Goal: Transaction & Acquisition: Purchase product/service

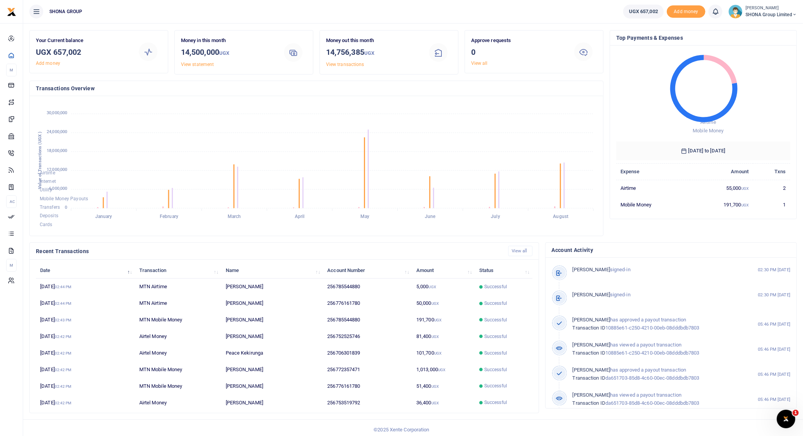
scroll to position [22, 0]
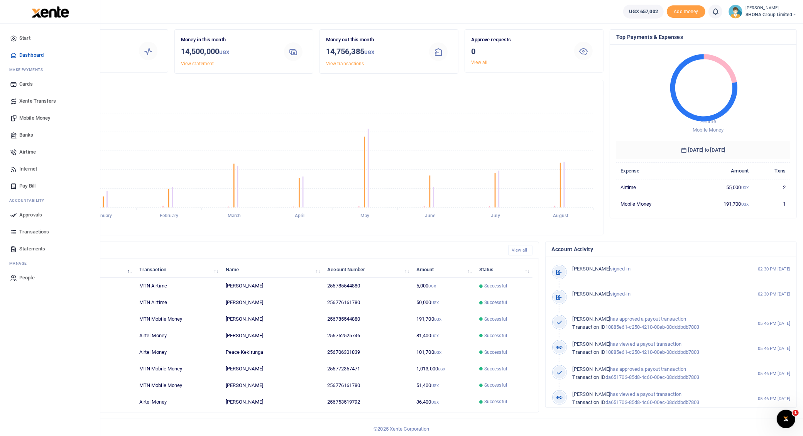
click at [23, 230] on span "Transactions" at bounding box center [34, 232] width 30 height 8
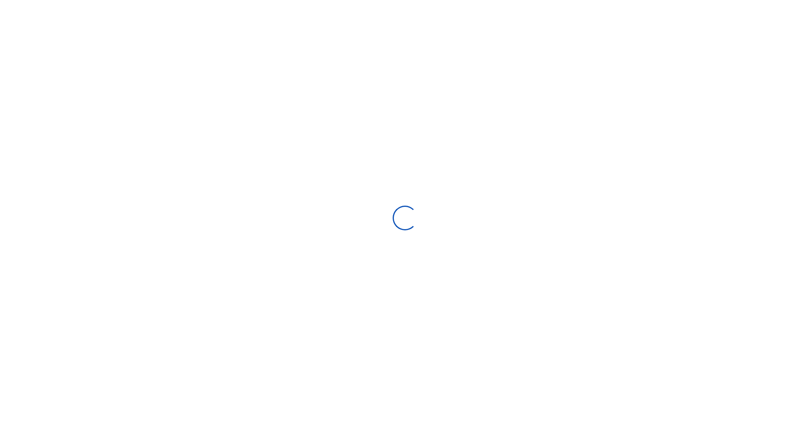
select select
type input "07/28/2025 - 08/26/2025"
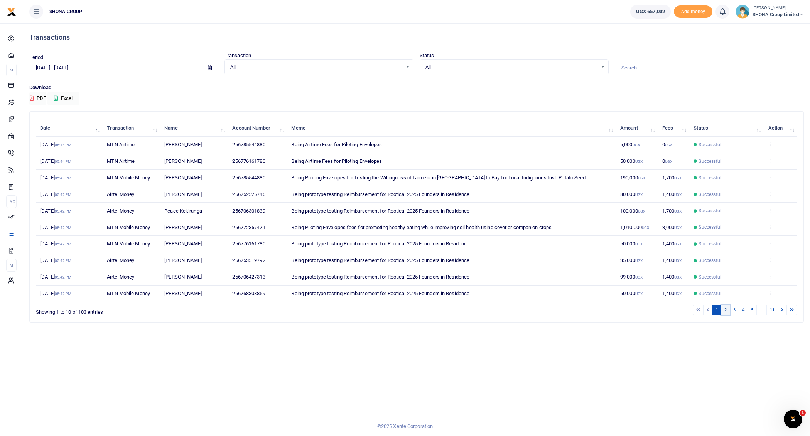
click at [727, 309] on link "2" at bounding box center [725, 310] width 9 height 10
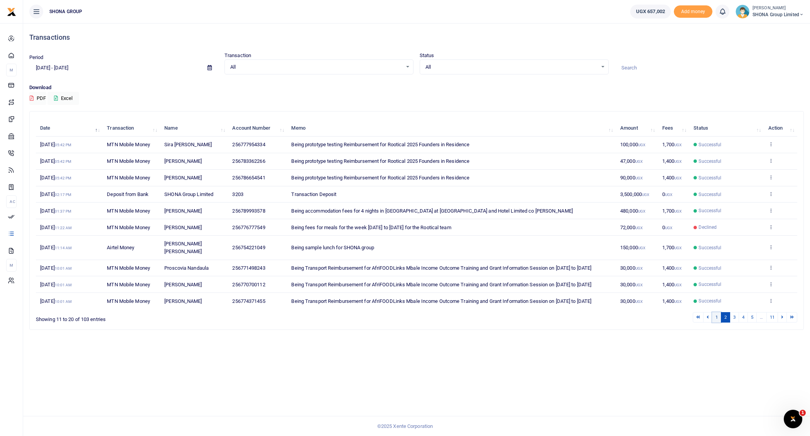
click at [719, 323] on link "1" at bounding box center [716, 317] width 9 height 10
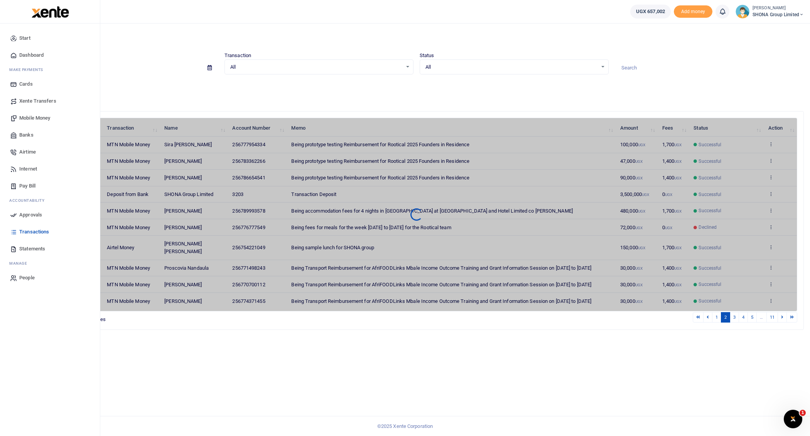
click at [36, 228] on span "Transactions" at bounding box center [34, 232] width 30 height 8
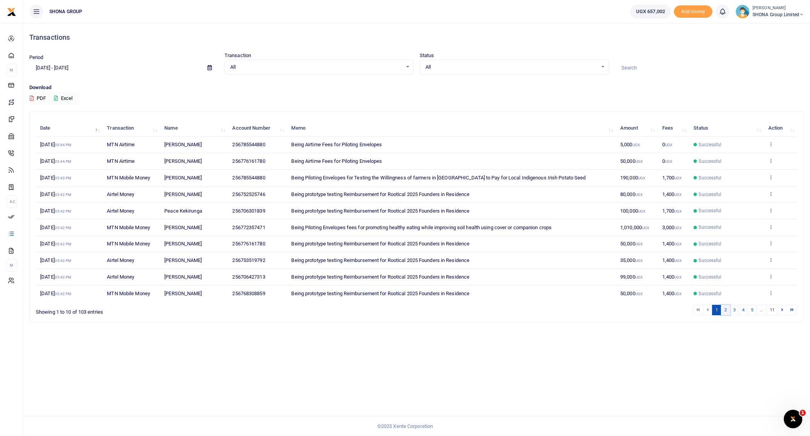
click at [729, 308] on link "2" at bounding box center [725, 310] width 9 height 10
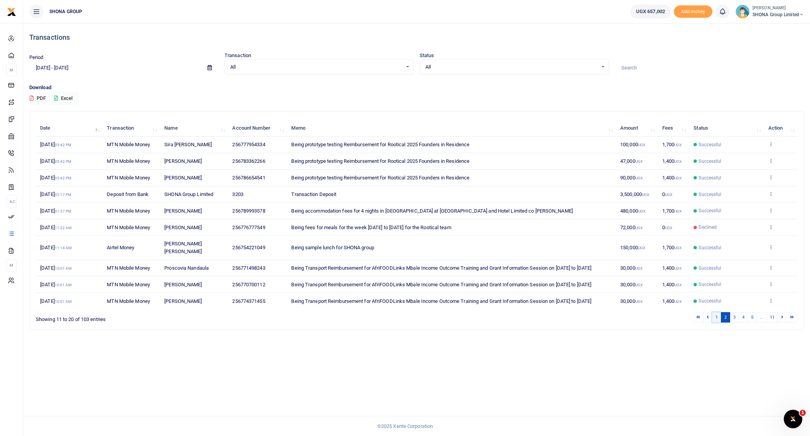
click at [721, 323] on link "1" at bounding box center [716, 317] width 9 height 10
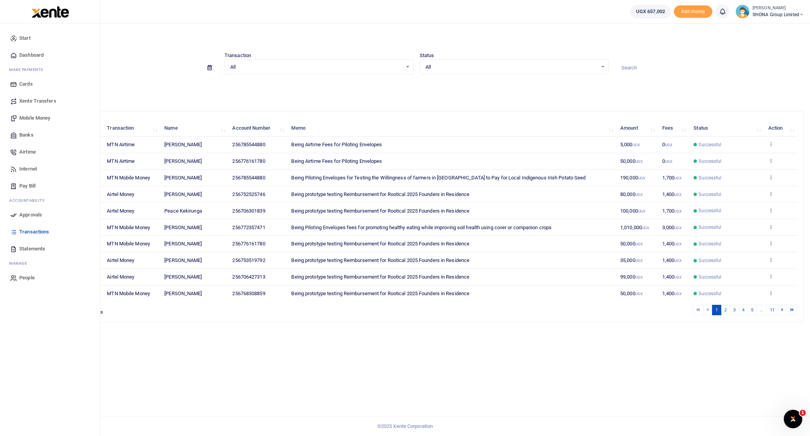
click at [32, 120] on span "Mobile Money" at bounding box center [34, 118] width 31 height 8
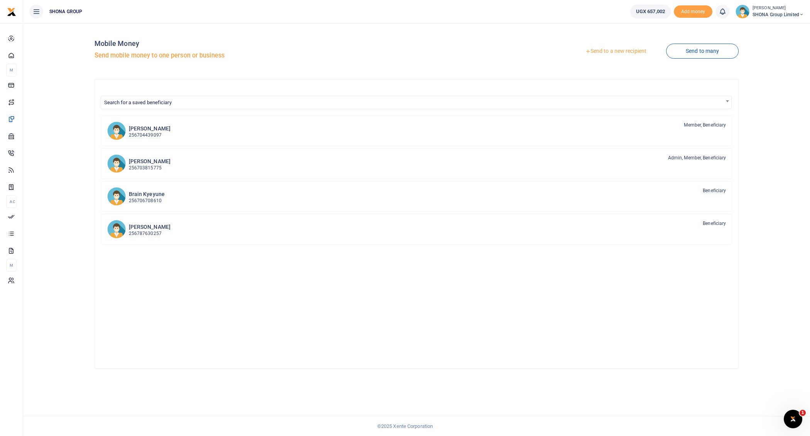
click at [625, 48] on link "Send to a new recipient" at bounding box center [616, 51] width 101 height 14
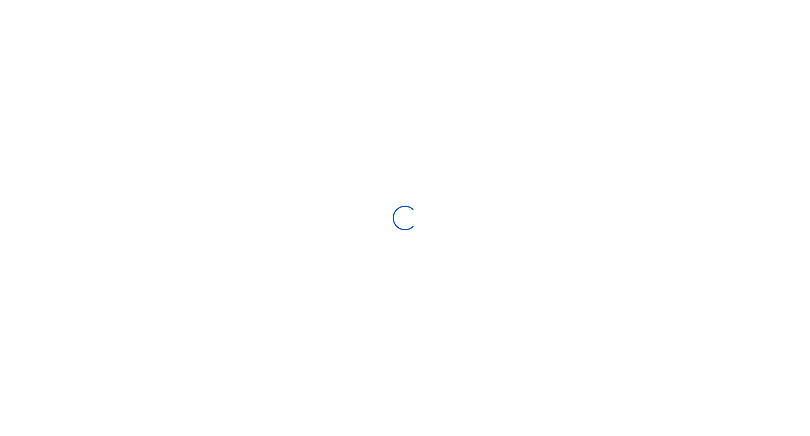
select select
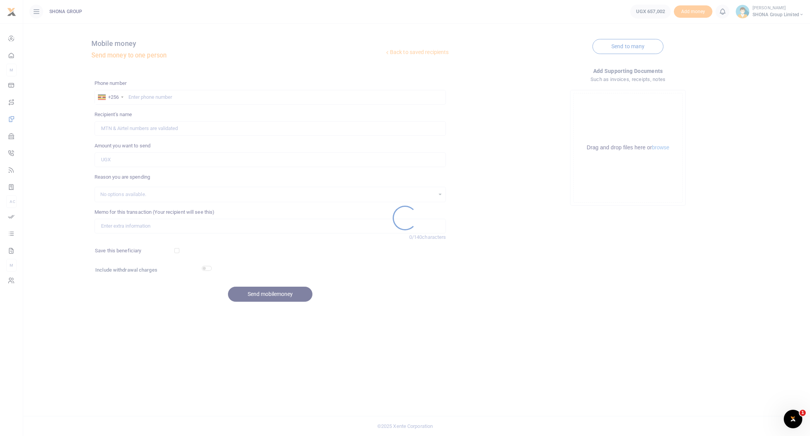
click at [137, 95] on div at bounding box center [405, 218] width 810 height 436
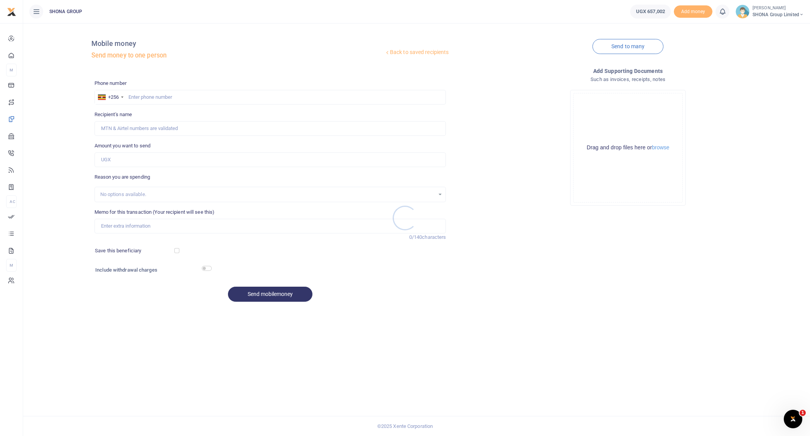
click at [141, 96] on div at bounding box center [405, 218] width 810 height 436
click at [136, 96] on input "text" at bounding box center [271, 97] width 352 height 15
paste input "256776161780"
type input "256776161780"
click at [138, 96] on input "256776161780" at bounding box center [271, 97] width 352 height 15
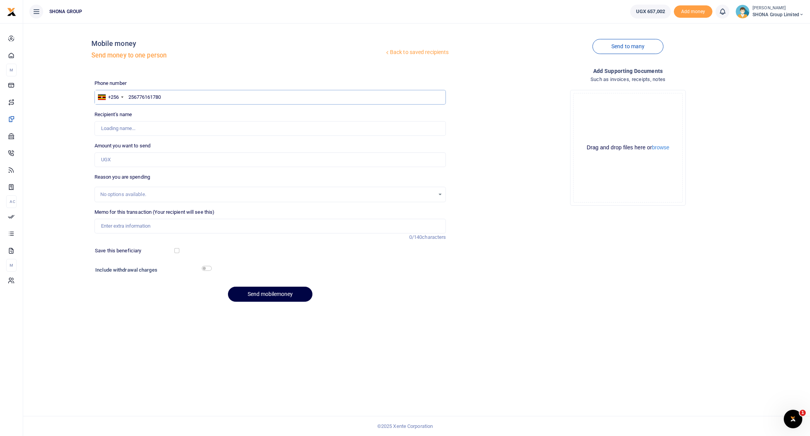
drag, startPoint x: 137, startPoint y: 97, endPoint x: 147, endPoint y: 132, distance: 35.8
click at [139, 100] on input "256776161780" at bounding box center [271, 97] width 352 height 15
type input "Jude Kibwota"
type input "2776161780"
type input "776161780"
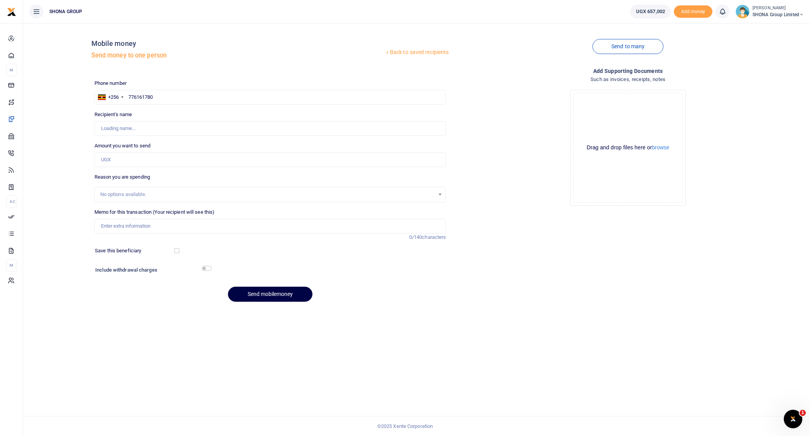
type input "Jude Kibwota"
click at [127, 189] on div "No options available." at bounding box center [271, 194] width 352 height 15
click at [132, 194] on div "No options available." at bounding box center [267, 195] width 335 height 8
click at [145, 193] on div "No options available." at bounding box center [267, 195] width 335 height 8
click at [176, 189] on div "No options available." at bounding box center [271, 194] width 352 height 15
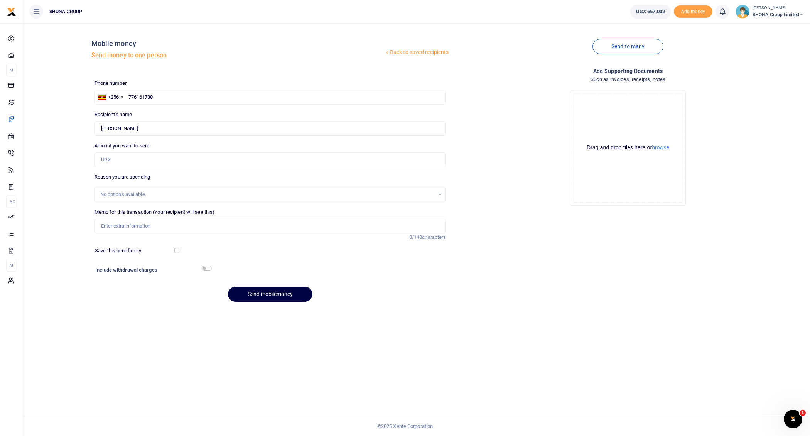
click at [176, 194] on div "No options available." at bounding box center [267, 195] width 335 height 8
click at [204, 196] on div "No options available." at bounding box center [267, 195] width 335 height 8
click at [157, 229] on input "Memo for this transaction (Your recipient will see this)" at bounding box center [271, 226] width 352 height 15
paste input "Being Piloting Envelopes for validating the Bank Sponsorship Model with a Farme…"
type input "Being Piloting Envelopes for validating the Bank Sponsorship Model with a Farme…"
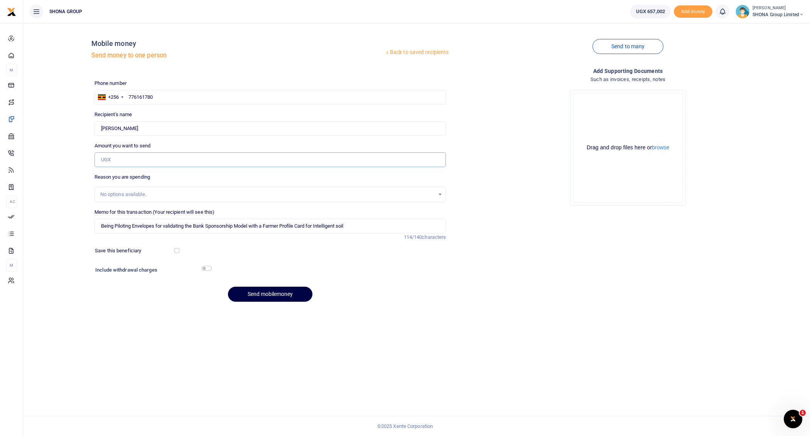
click at [126, 159] on input "Amount you want to send" at bounding box center [271, 159] width 352 height 15
type input "155,000"
click at [510, 197] on div "Drop your files here Drag and drop files here or browse Powered by Uppy" at bounding box center [628, 148] width 352 height 128
click at [114, 129] on input "Found" at bounding box center [271, 128] width 352 height 15
type input "Jude Barnabus Kibwota"
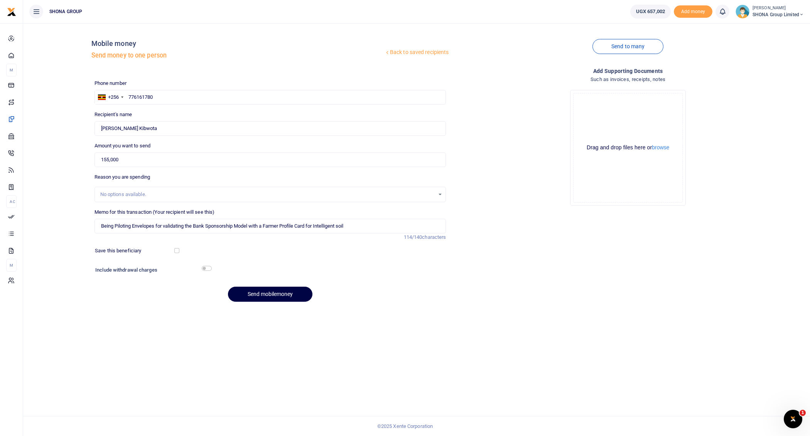
click at [413, 306] on div "Phone number +256 Uganda +256 776161780 Phone is required. Recipient's name Fou…" at bounding box center [270, 194] width 358 height 229
click at [276, 297] on button "Send mobilemoney" at bounding box center [270, 294] width 85 height 15
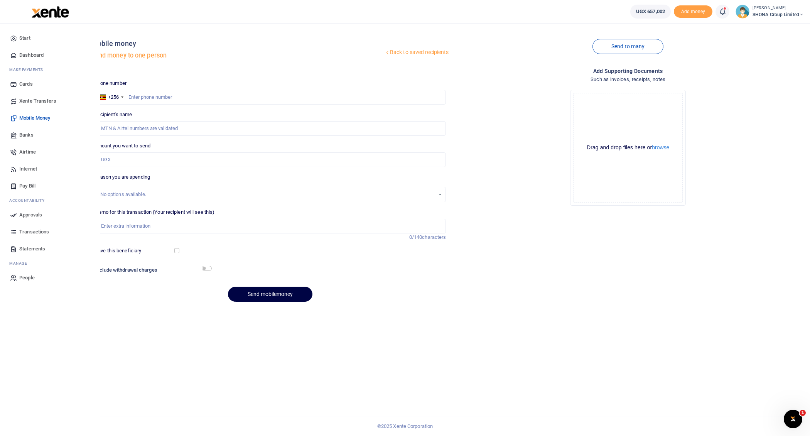
click at [22, 213] on span "Approvals" at bounding box center [30, 215] width 23 height 8
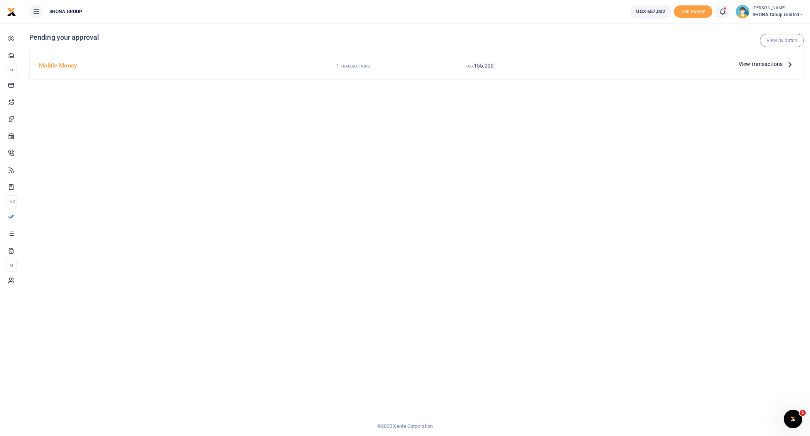
click at [790, 63] on icon at bounding box center [790, 64] width 8 height 8
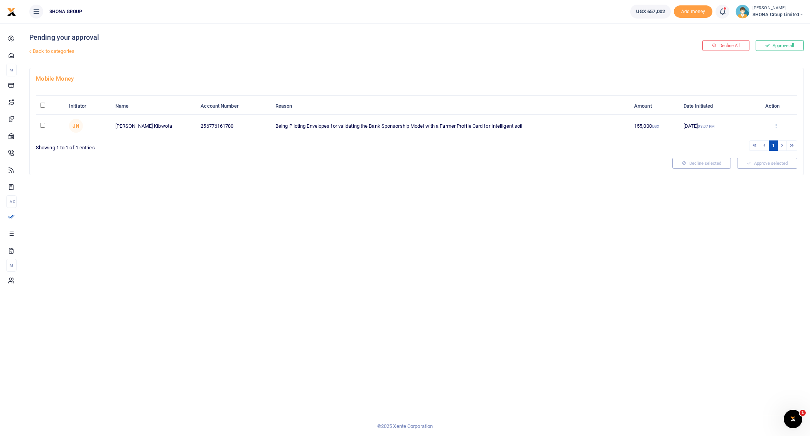
click at [777, 124] on icon at bounding box center [776, 125] width 5 height 5
click at [738, 139] on link "Approve" at bounding box center [748, 137] width 61 height 11
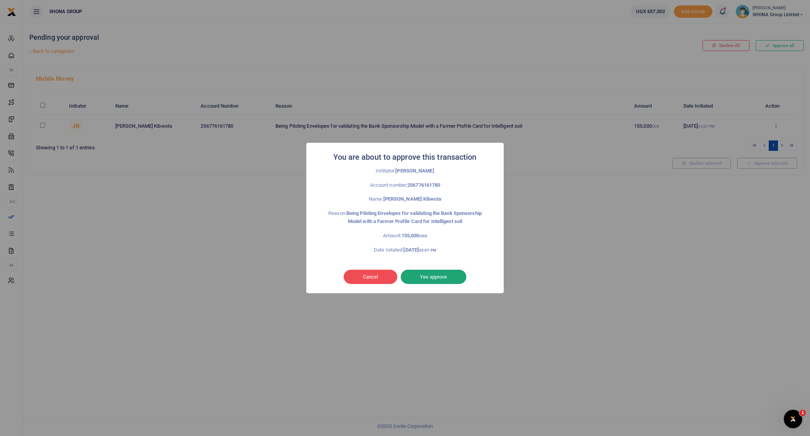
click at [434, 277] on button "Yes approve" at bounding box center [434, 277] width 66 height 15
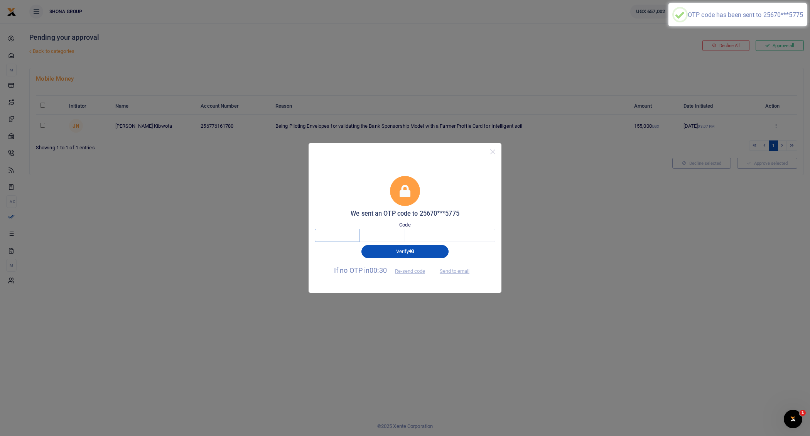
click at [337, 235] on input "text" at bounding box center [337, 235] width 45 height 13
type input "9"
type input "5"
type input "2"
type input "6"
